Goal: Task Accomplishment & Management: Use online tool/utility

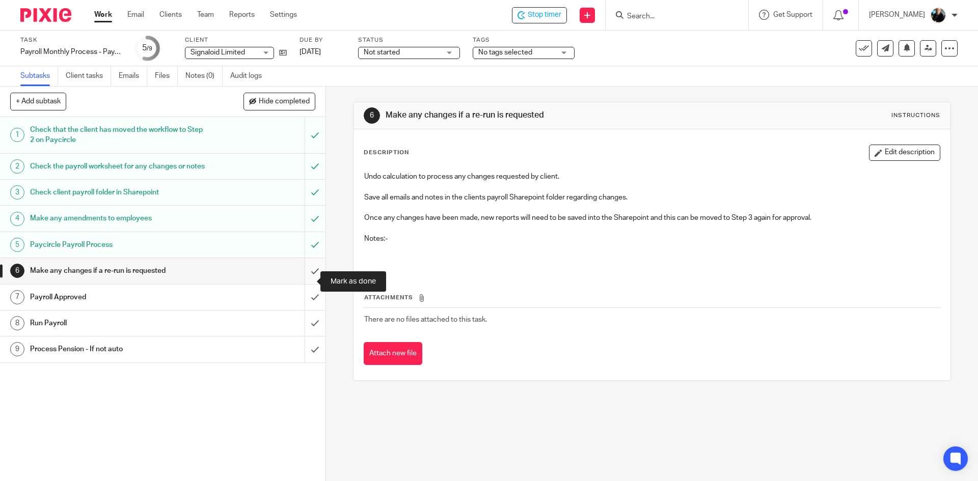
click at [304, 282] on input "submit" at bounding box center [162, 270] width 325 height 25
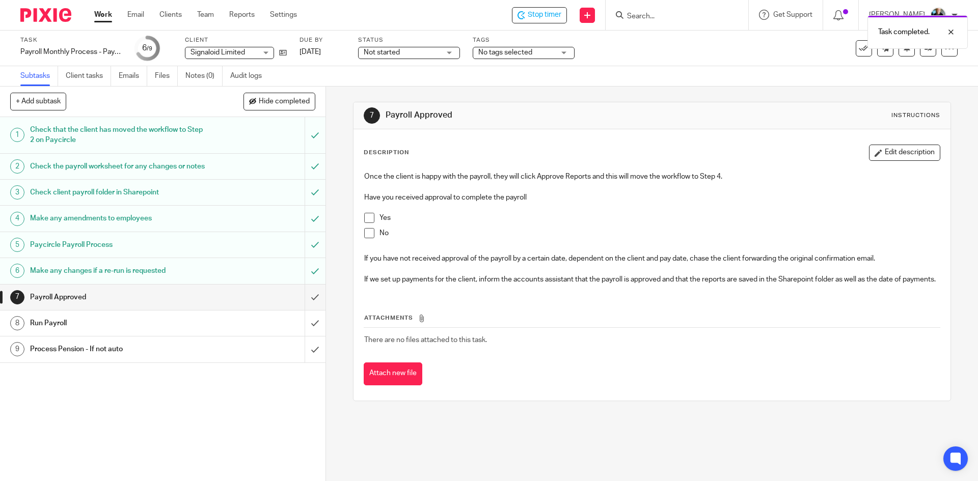
click at [524, 17] on div "Task completed." at bounding box center [728, 29] width 479 height 39
click at [646, 15] on div "Task completed." at bounding box center [728, 29] width 479 height 39
click at [651, 17] on input "Search" at bounding box center [672, 16] width 92 height 9
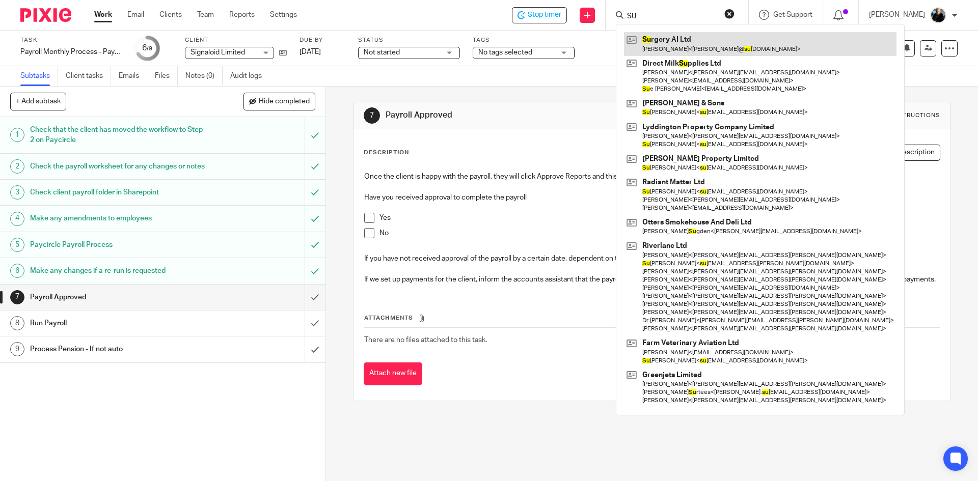
type input "SU"
click at [662, 50] on link at bounding box center [760, 43] width 273 height 23
click at [661, 50] on link at bounding box center [760, 43] width 273 height 23
click at [661, 47] on link at bounding box center [760, 43] width 273 height 23
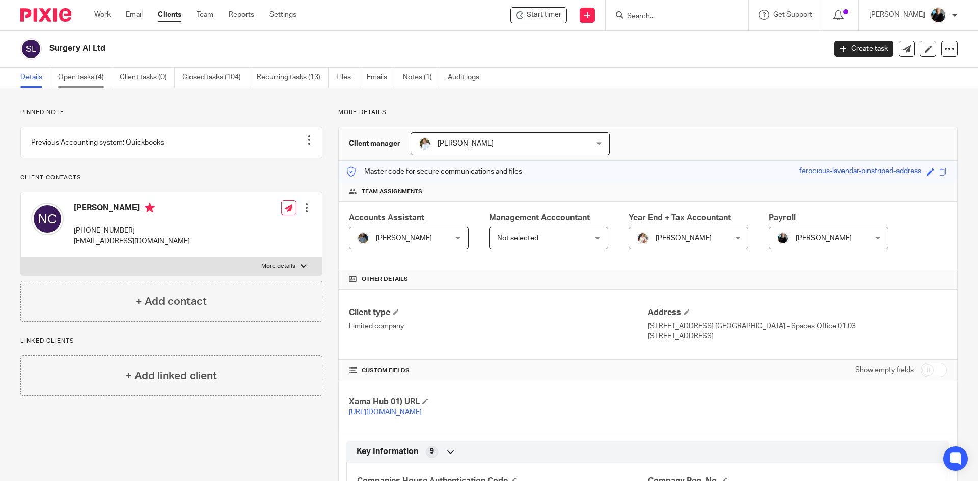
click at [89, 77] on link "Open tasks (4)" at bounding box center [85, 78] width 54 height 20
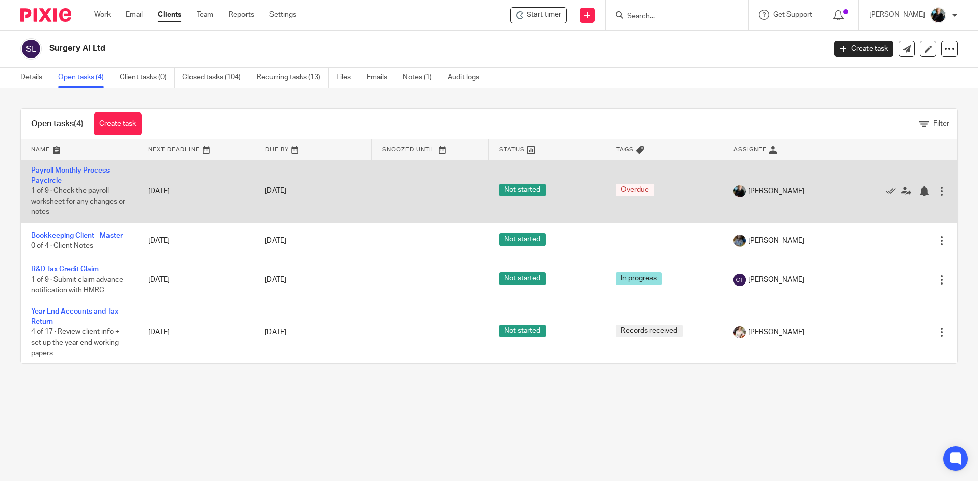
click at [79, 174] on td "Payroll Monthly Process - Paycircle 1 of 9 · Check the payroll worksheet for an…" at bounding box center [79, 191] width 117 height 63
click at [87, 171] on link "Payroll Monthly Process - Paycircle" at bounding box center [72, 175] width 83 height 17
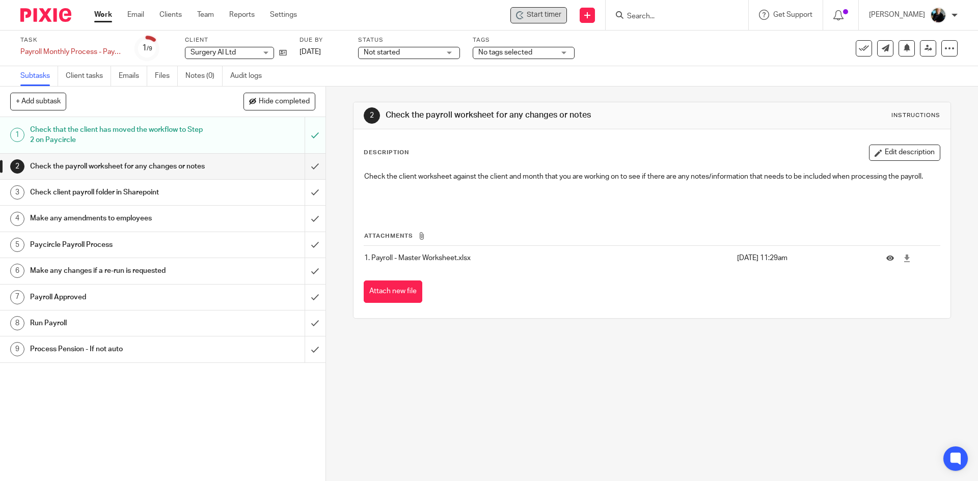
click at [539, 15] on span "Start timer" at bounding box center [544, 15] width 35 height 11
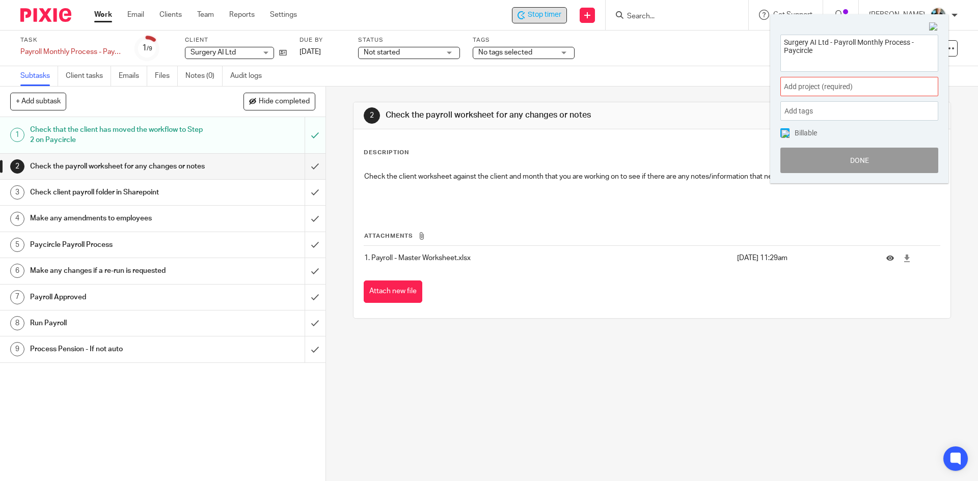
click at [812, 89] on span "Add project (required) :" at bounding box center [848, 87] width 128 height 11
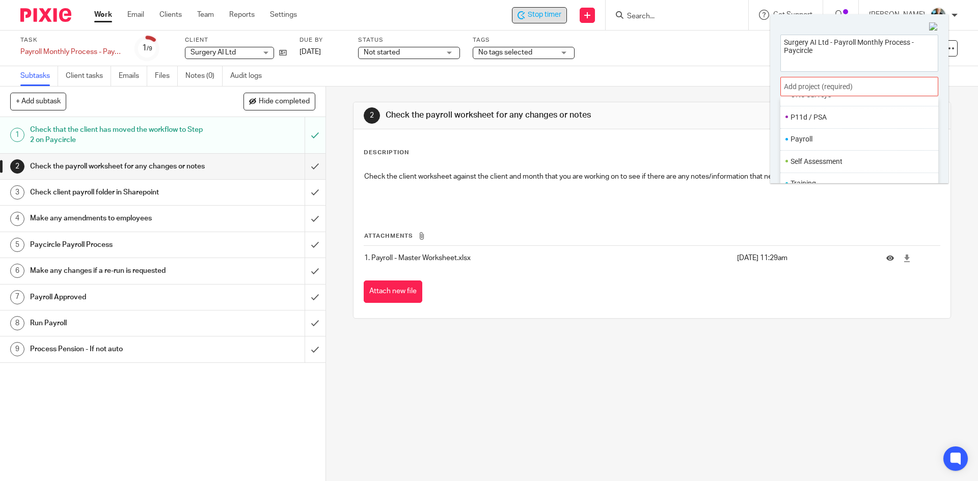
scroll to position [382, 0]
click at [802, 134] on li "Payroll" at bounding box center [857, 134] width 133 height 11
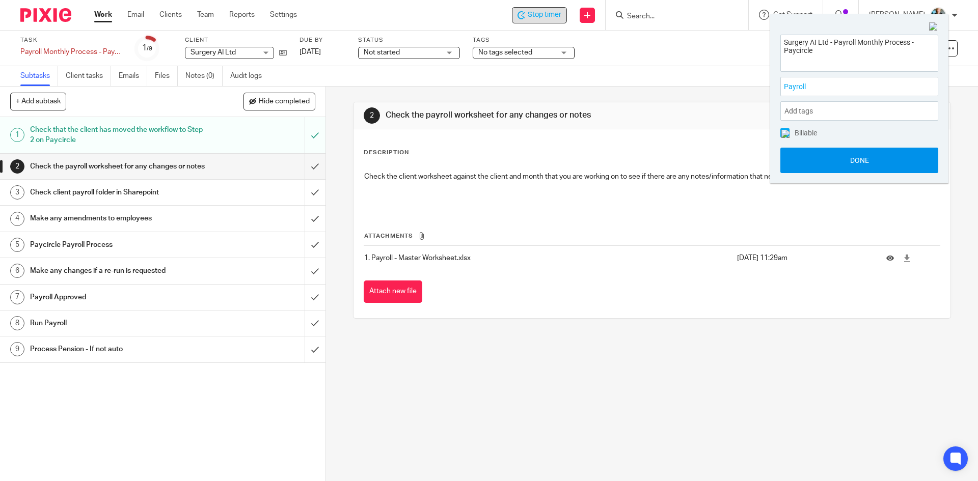
click at [843, 165] on button "Done" at bounding box center [859, 160] width 158 height 25
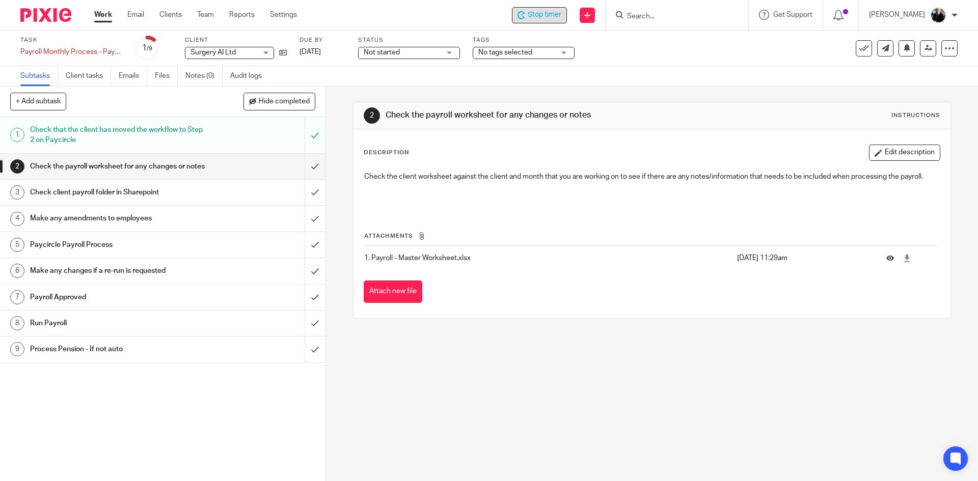
click at [557, 15] on span "Stop timer" at bounding box center [545, 15] width 34 height 11
click at [665, 16] on input "Search" at bounding box center [672, 16] width 92 height 9
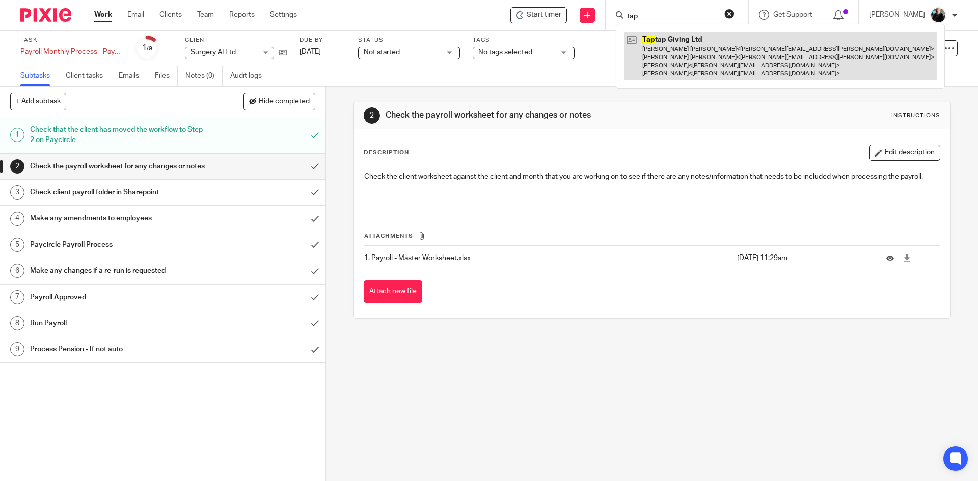
type input "tap"
click at [658, 53] on link at bounding box center [780, 56] width 313 height 48
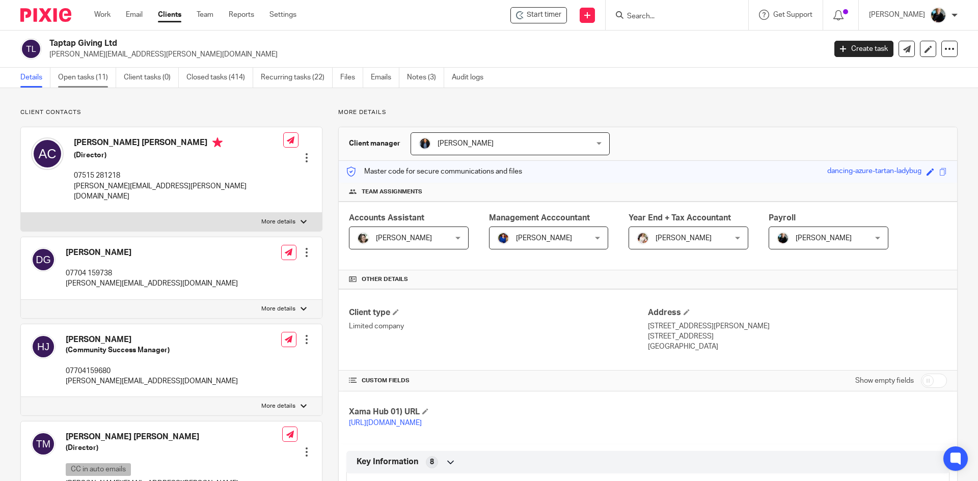
click at [89, 75] on link "Open tasks (11)" at bounding box center [87, 78] width 58 height 20
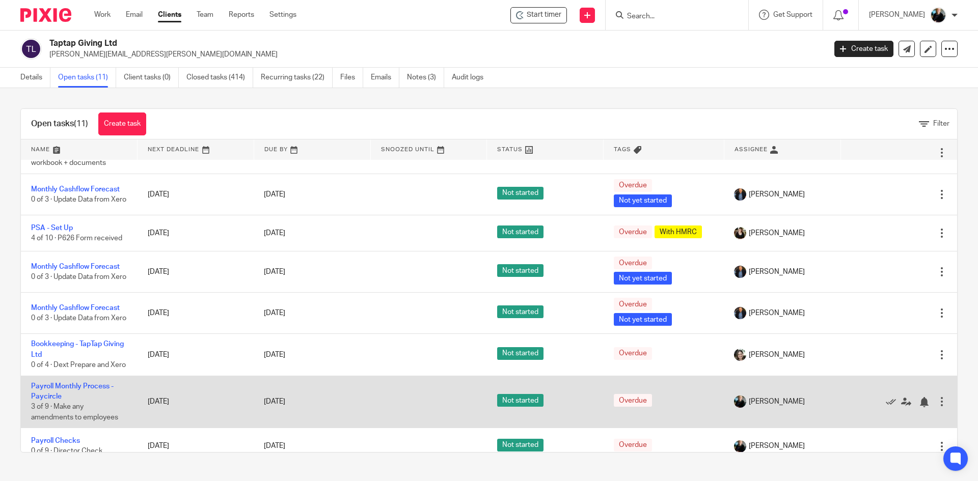
scroll to position [51, 0]
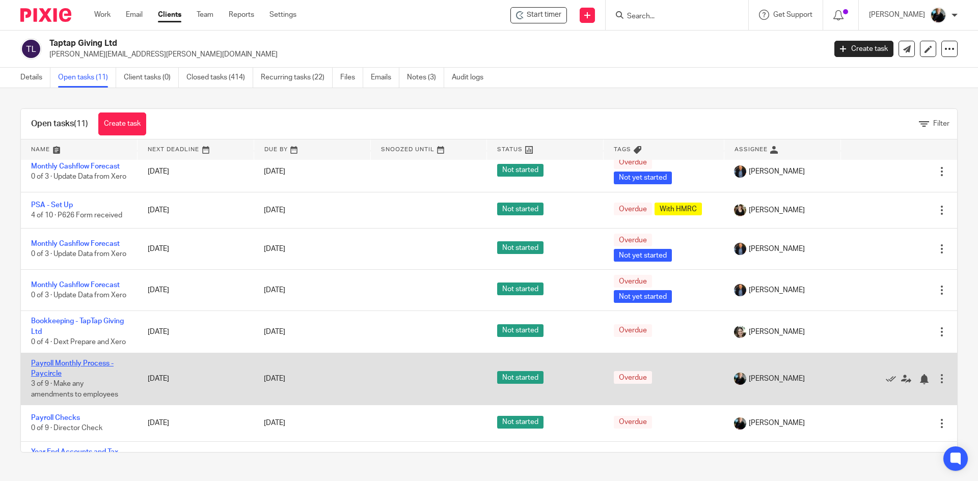
click at [74, 377] on link "Payroll Monthly Process - Paycircle" at bounding box center [72, 368] width 83 height 17
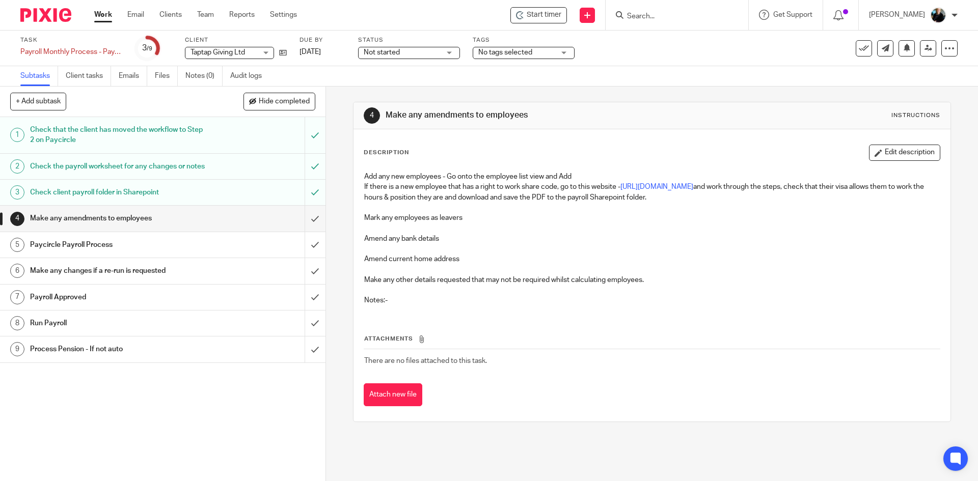
click at [437, 51] on span "Not started" at bounding box center [402, 52] width 76 height 11
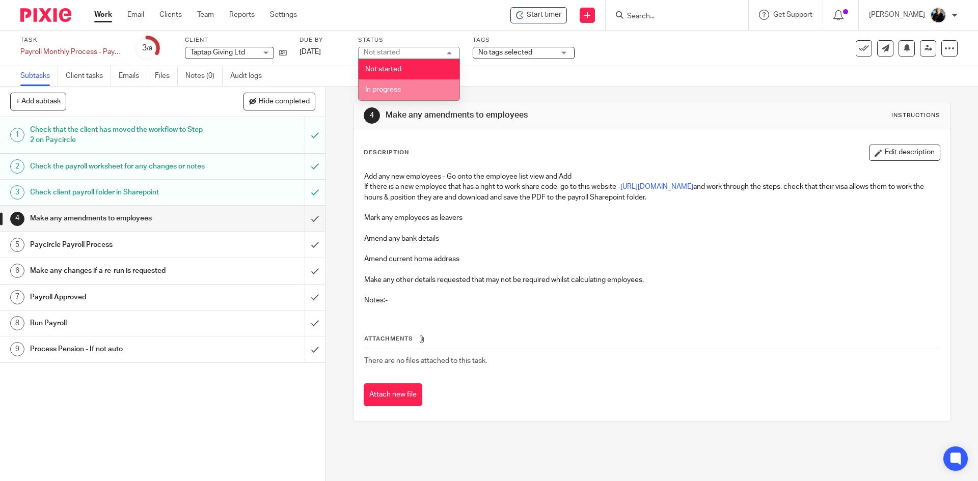
click at [397, 83] on li "In progress" at bounding box center [409, 89] width 101 height 21
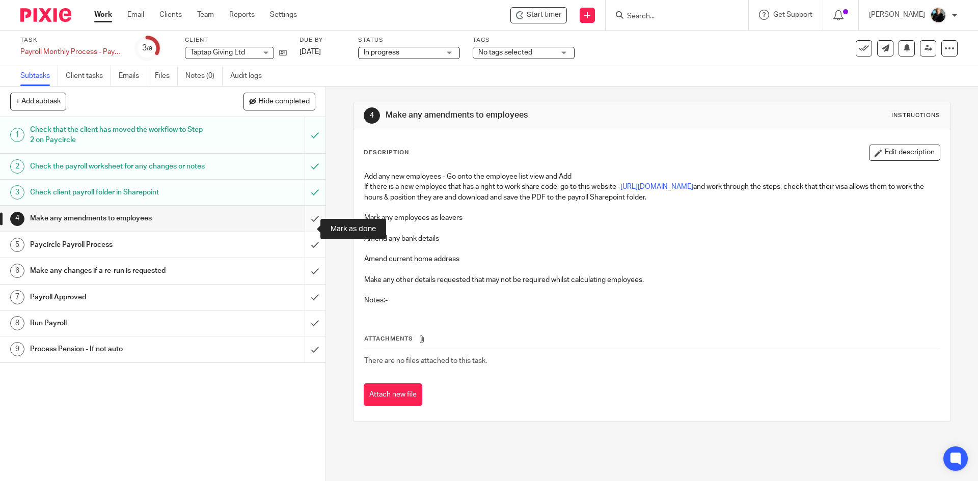
click at [304, 231] on input "submit" at bounding box center [162, 218] width 325 height 25
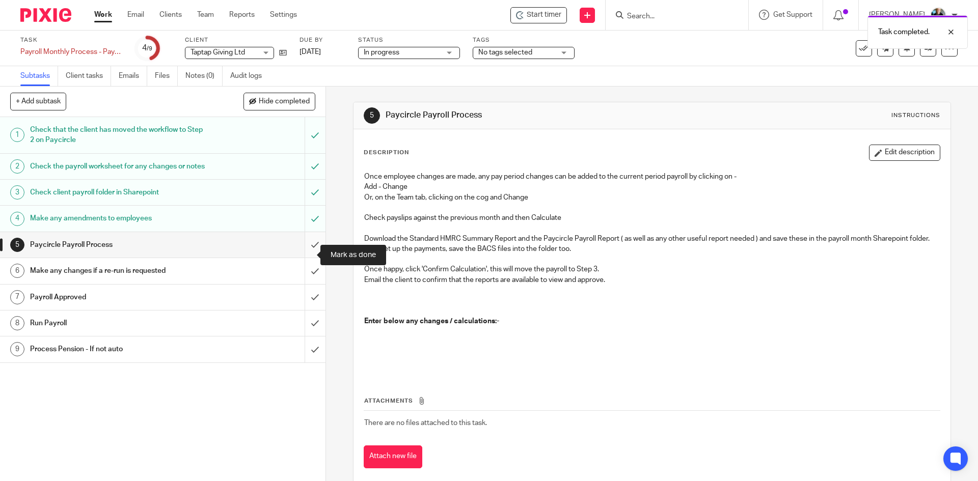
click at [304, 256] on input "submit" at bounding box center [162, 244] width 325 height 25
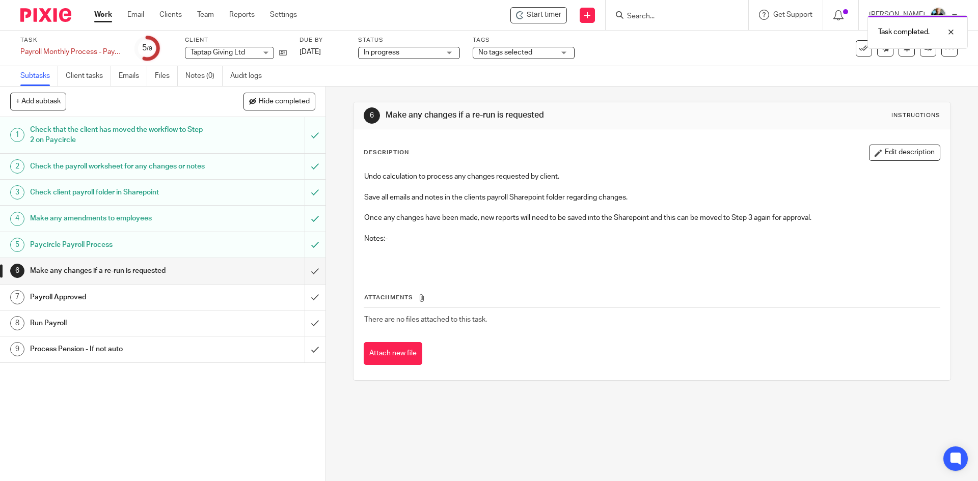
click at [786, 64] on div "Task Payroll Monthly Process - Paycircle Save Payroll Monthly Process - Paycirc…" at bounding box center [489, 49] width 978 height 36
click at [548, 15] on div "Task completed." at bounding box center [728, 29] width 479 height 39
click at [548, 15] on span "Start timer" at bounding box center [544, 15] width 35 height 11
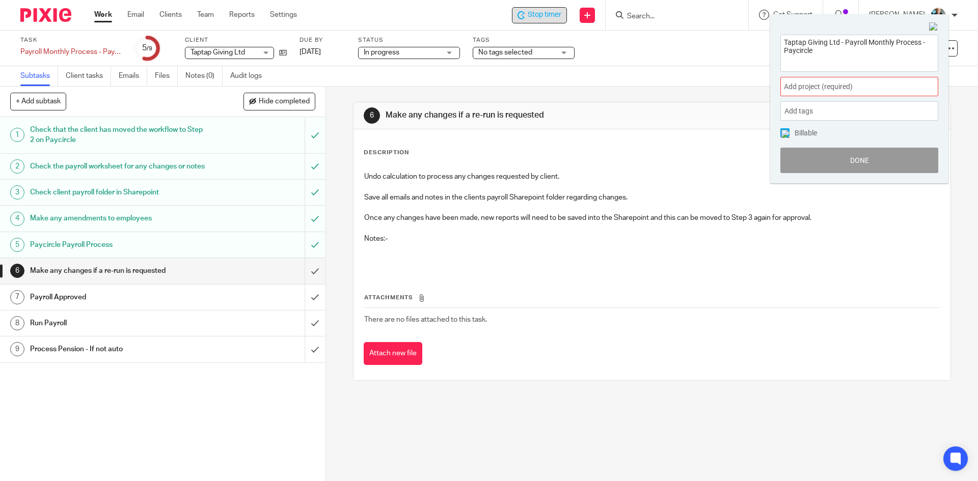
click at [849, 88] on span "Add project (required) :" at bounding box center [848, 87] width 128 height 11
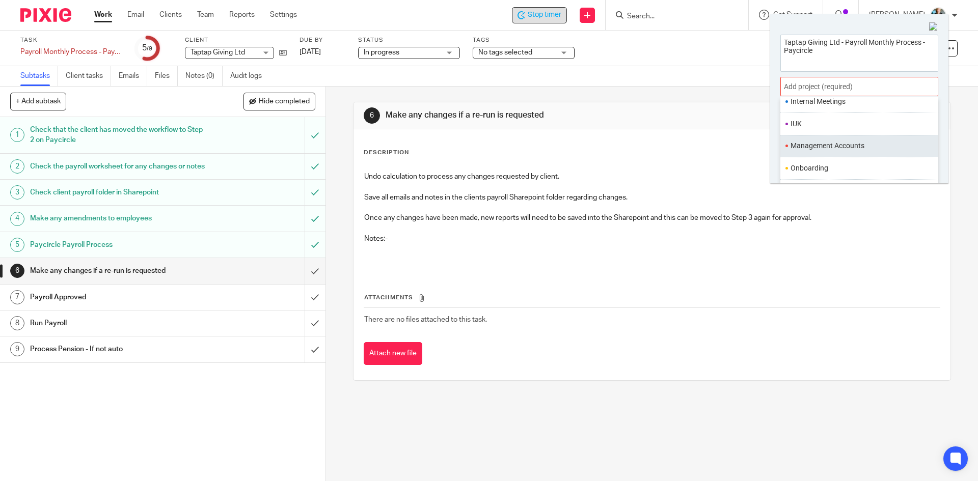
scroll to position [357, 0]
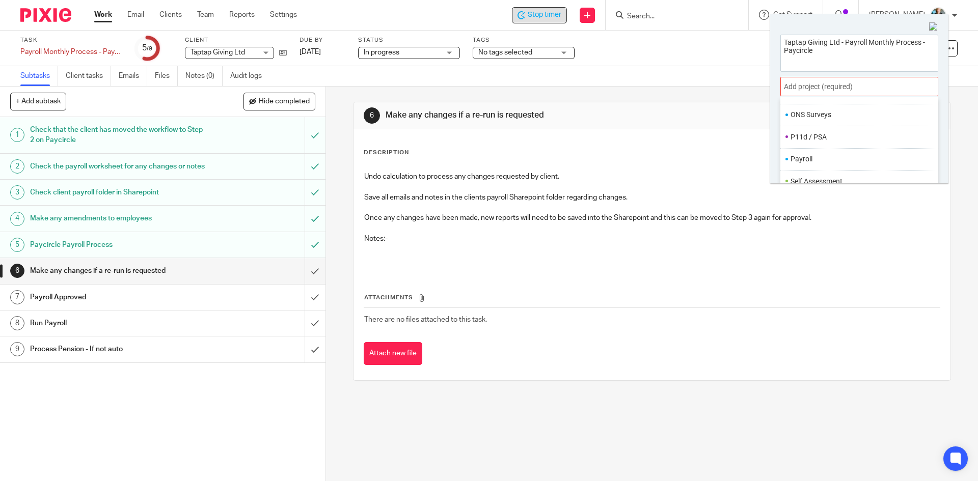
click at [803, 158] on li "Payroll" at bounding box center [857, 159] width 133 height 11
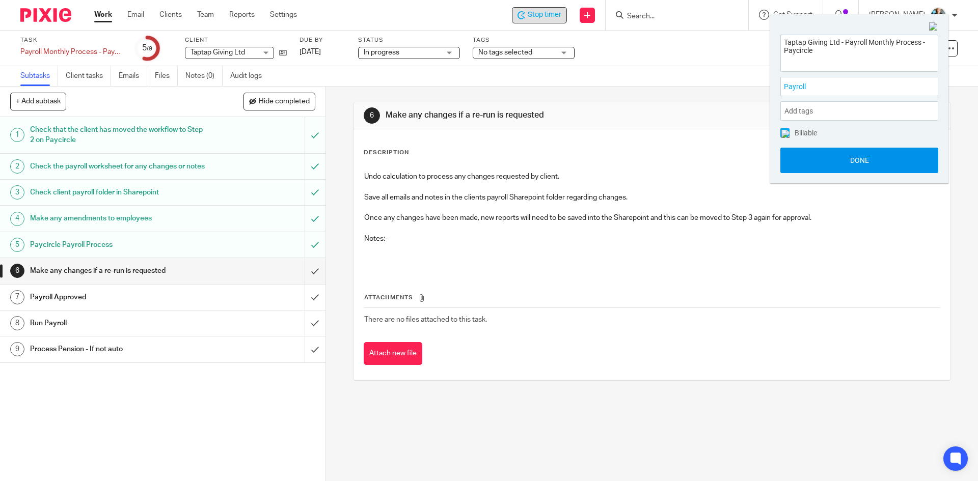
click at [863, 161] on button "Done" at bounding box center [859, 160] width 158 height 25
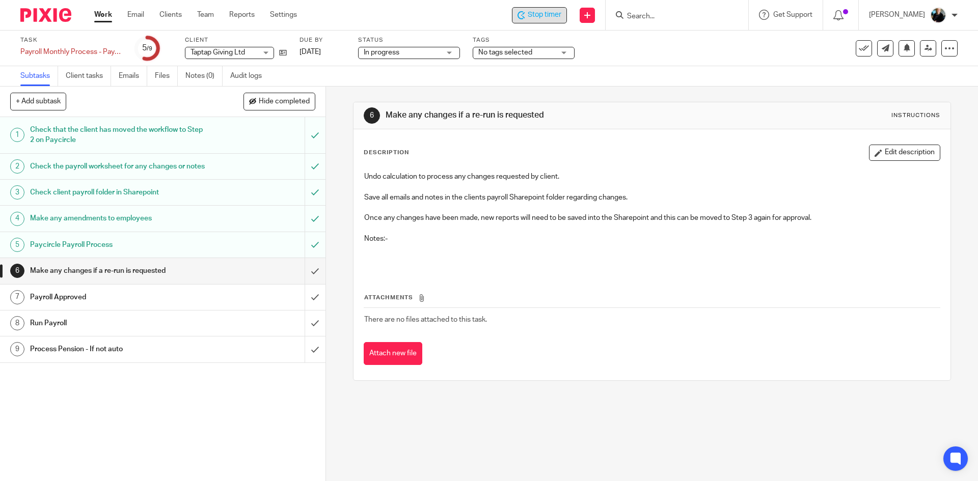
click at [551, 11] on span "Stop timer" at bounding box center [545, 15] width 34 height 11
click at [689, 16] on input "Search" at bounding box center [672, 16] width 92 height 9
click at [670, 11] on form at bounding box center [680, 15] width 108 height 13
click at [657, 11] on form at bounding box center [680, 15] width 108 height 13
click at [655, 16] on input "Search" at bounding box center [672, 16] width 92 height 9
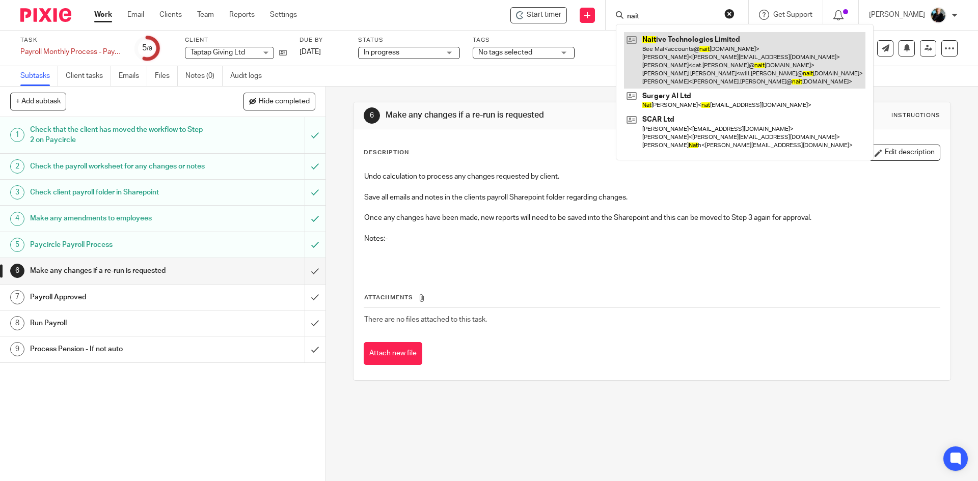
type input "nait"
click at [681, 61] on link at bounding box center [744, 60] width 241 height 57
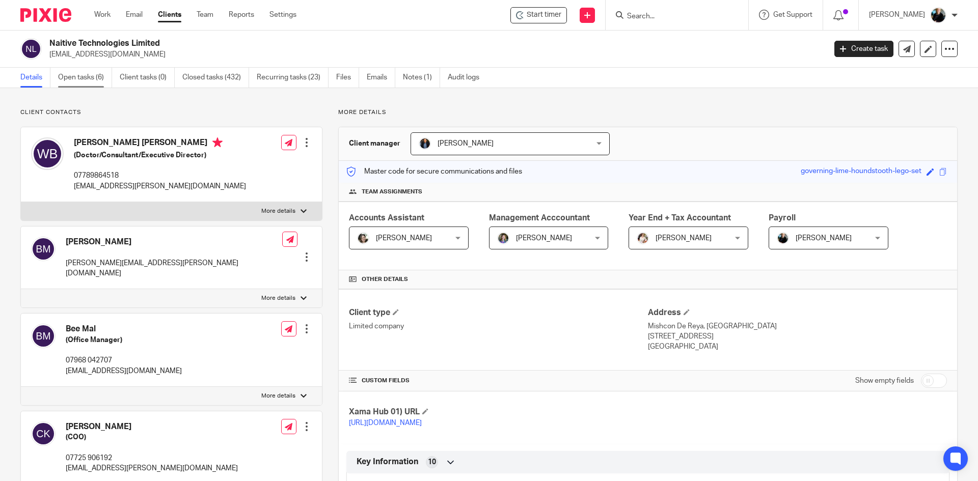
click at [74, 74] on link "Open tasks (6)" at bounding box center [85, 78] width 54 height 20
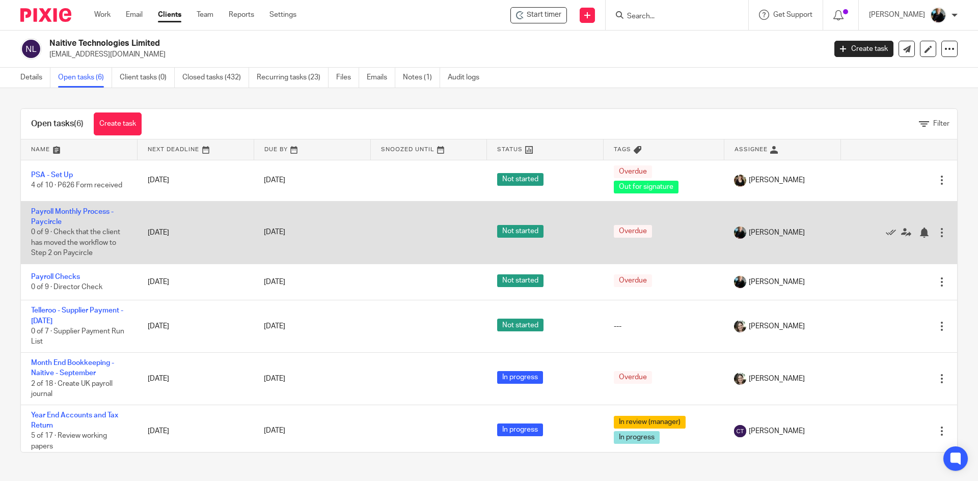
click at [159, 231] on td "[DATE]" at bounding box center [196, 232] width 117 height 63
click at [45, 215] on td "Payroll Monthly Process - Paycircle 0 of 9 · Check that the client has moved th…" at bounding box center [79, 232] width 117 height 63
click at [63, 212] on link "Payroll Monthly Process - Paycircle" at bounding box center [72, 216] width 83 height 17
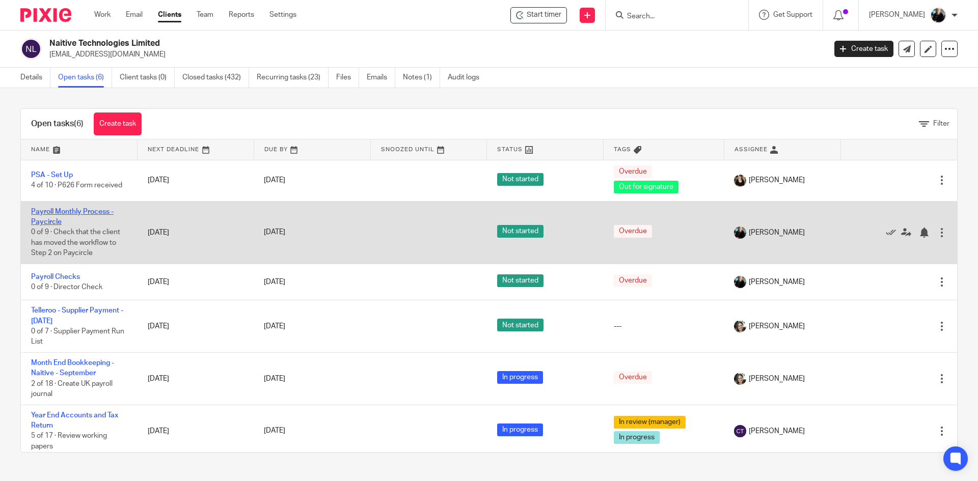
click at [63, 212] on link "Payroll Monthly Process - Paycircle" at bounding box center [72, 216] width 83 height 17
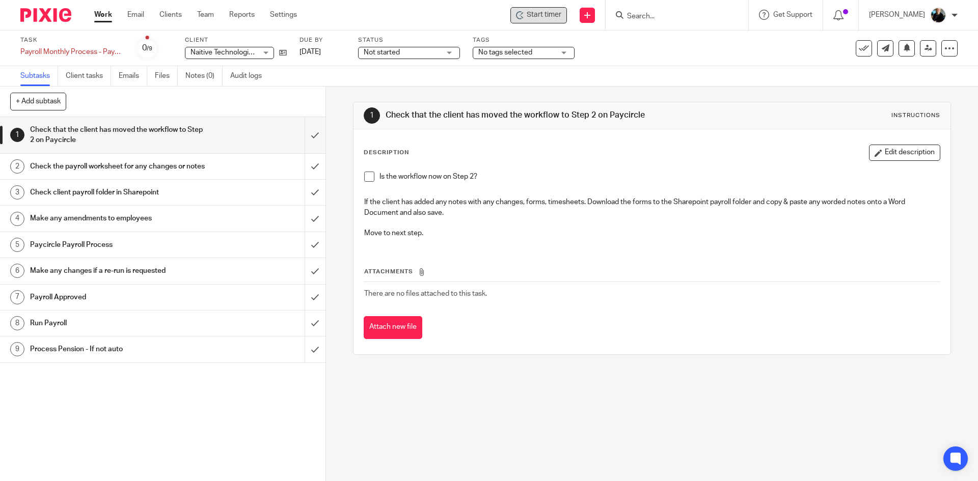
click at [546, 17] on span "Start timer" at bounding box center [544, 15] width 35 height 11
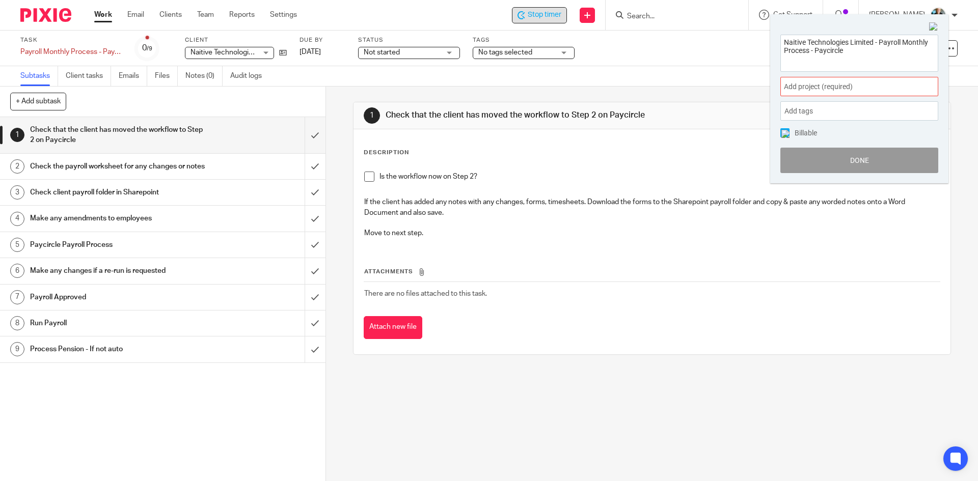
click at [826, 89] on span "Add project (required) :" at bounding box center [848, 87] width 128 height 11
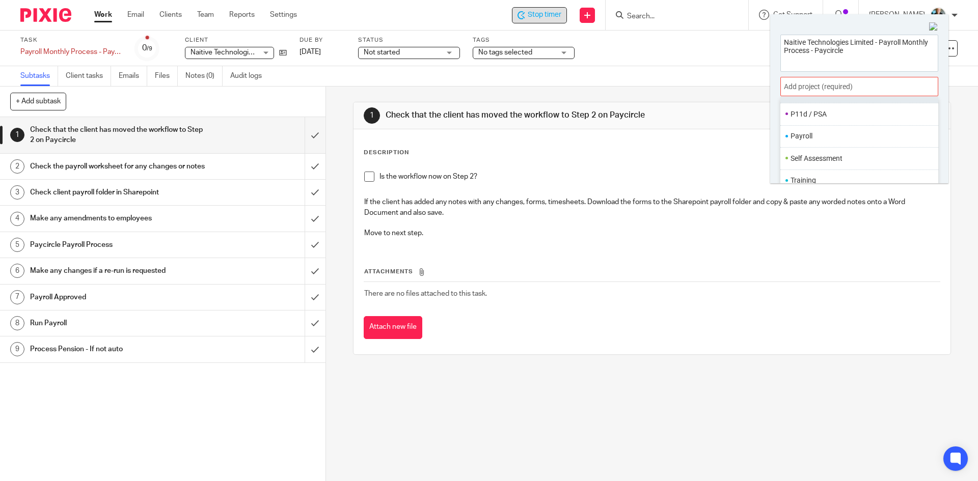
scroll to position [382, 0]
click at [797, 134] on li "Payroll" at bounding box center [857, 134] width 133 height 11
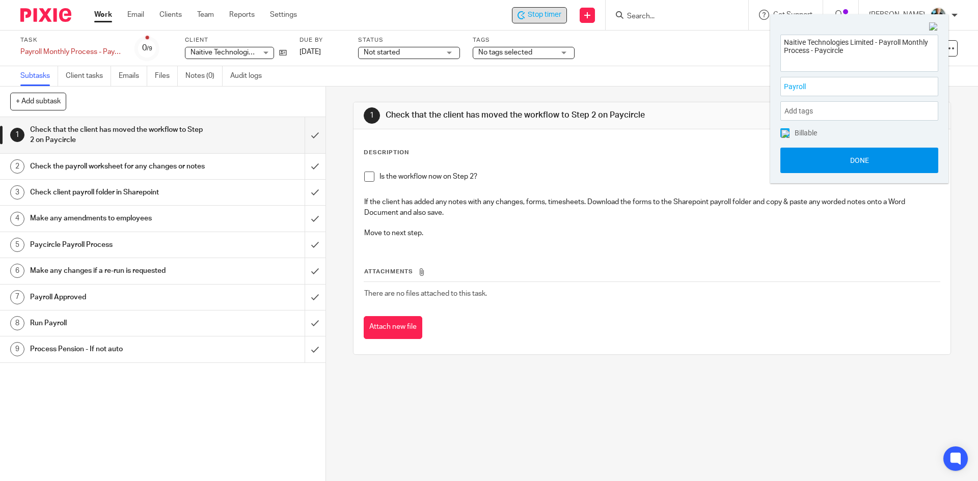
click at [854, 162] on button "Done" at bounding box center [859, 160] width 158 height 25
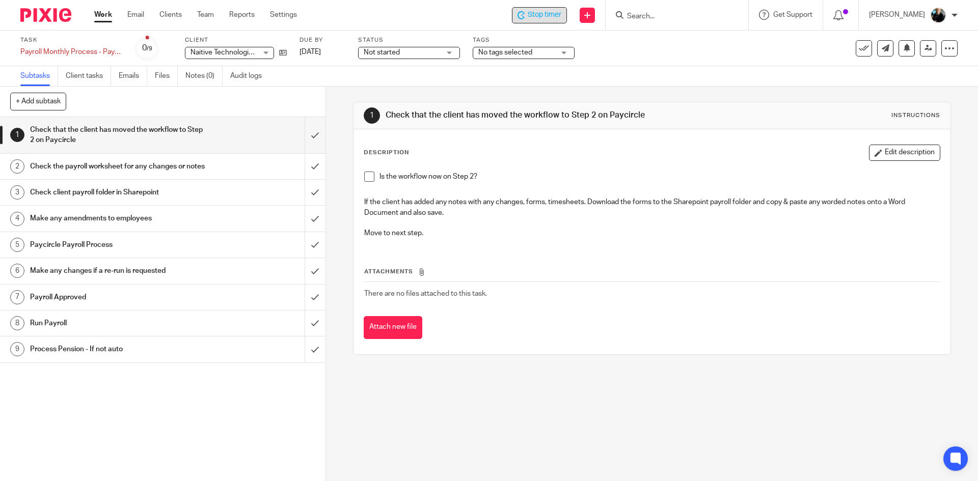
click at [420, 52] on span "Not started" at bounding box center [402, 52] width 76 height 11
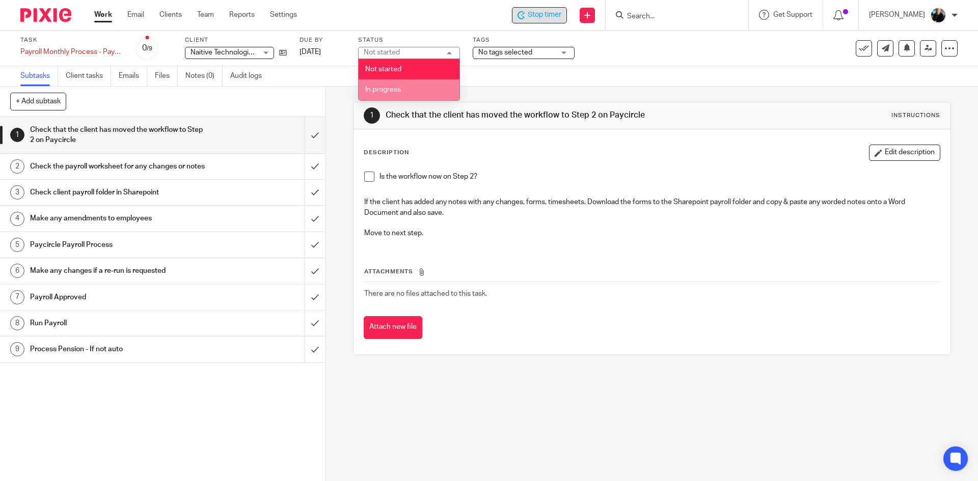
click at [389, 87] on span "In progress" at bounding box center [383, 89] width 36 height 7
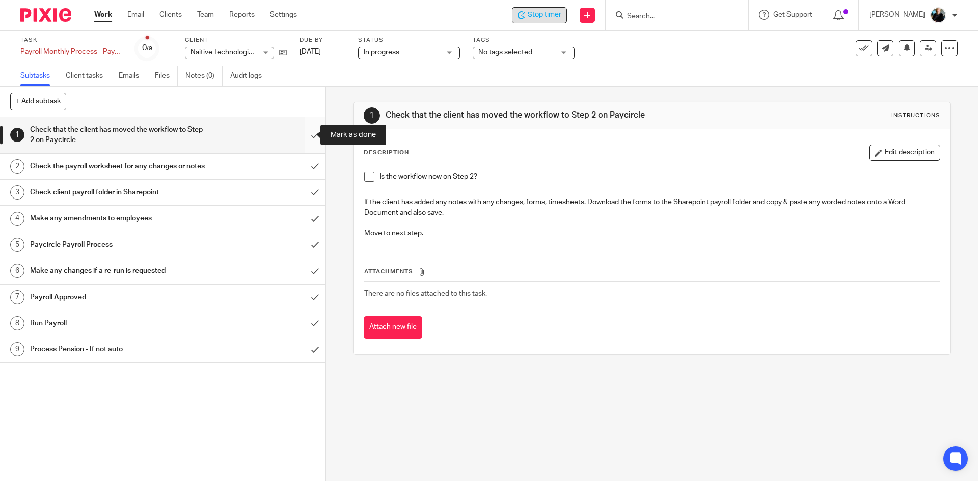
click at [303, 136] on input "submit" at bounding box center [162, 135] width 325 height 36
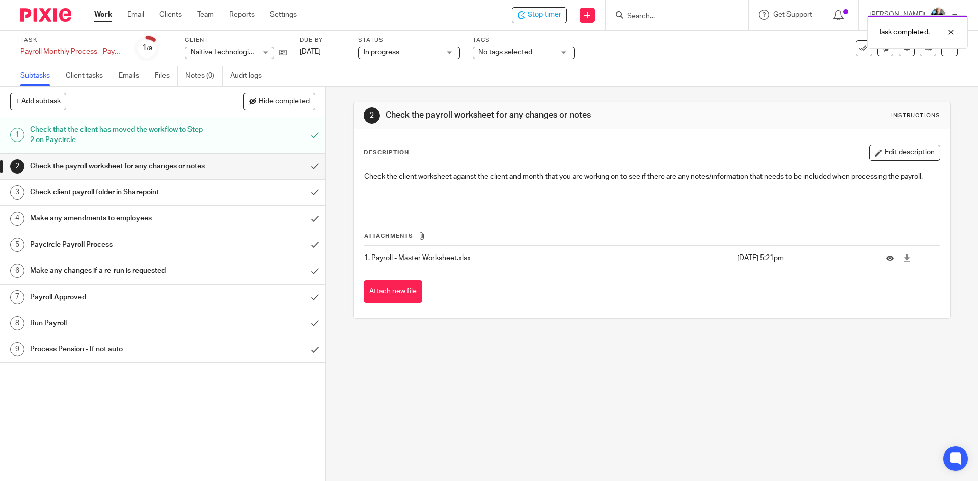
click at [135, 170] on h1 "Check the payroll worksheet for any changes or notes" at bounding box center [118, 166] width 176 height 15
